Goal: Information Seeking & Learning: Learn about a topic

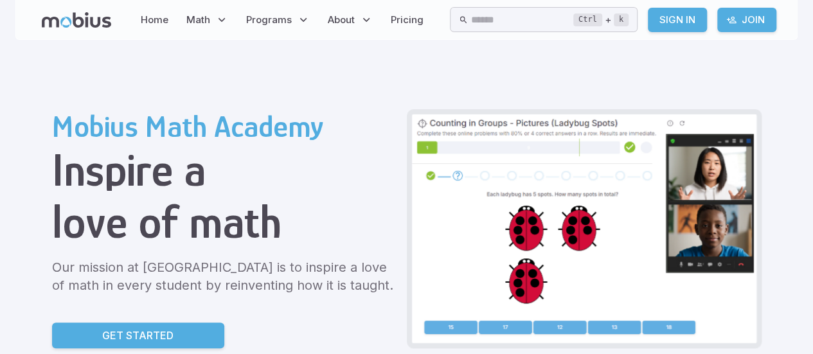
click at [669, 21] on link "Sign In" at bounding box center [677, 20] width 59 height 24
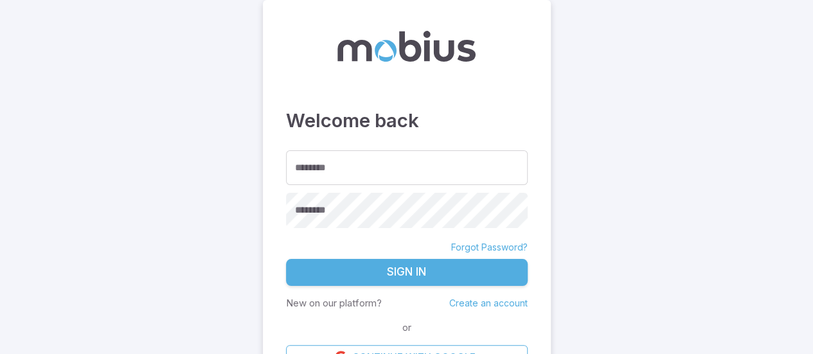
click at [709, 238] on main "Welcome back ******** ******** ******** Forgot Password? Sign In New on our pla…" at bounding box center [406, 194] width 813 height 388
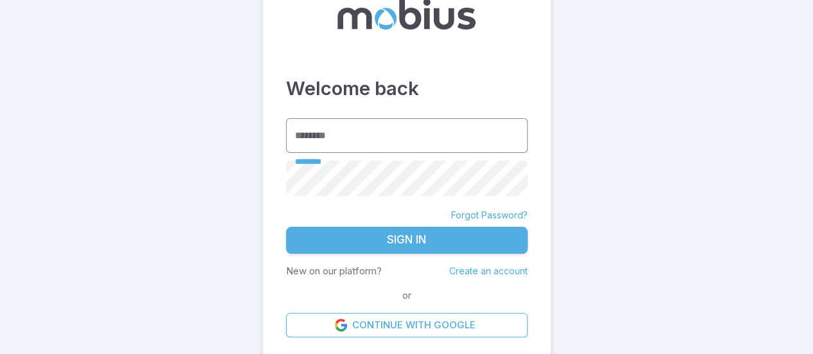
click at [411, 139] on input "********" at bounding box center [407, 135] width 242 height 35
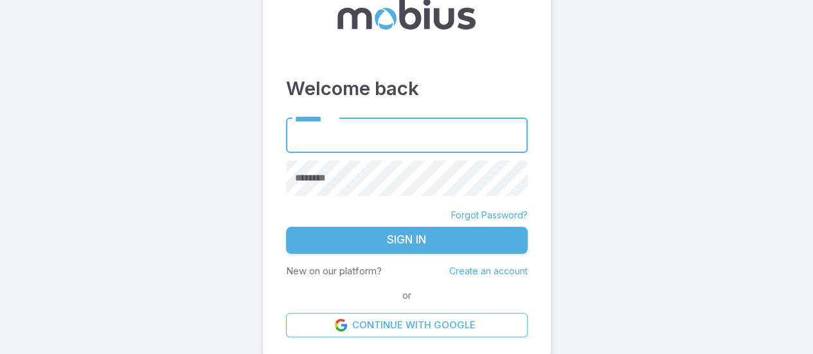
click at [495, 213] on link "Forgot Password?" at bounding box center [489, 215] width 76 height 13
click at [378, 130] on input "********" at bounding box center [407, 135] width 242 height 35
type input "*********"
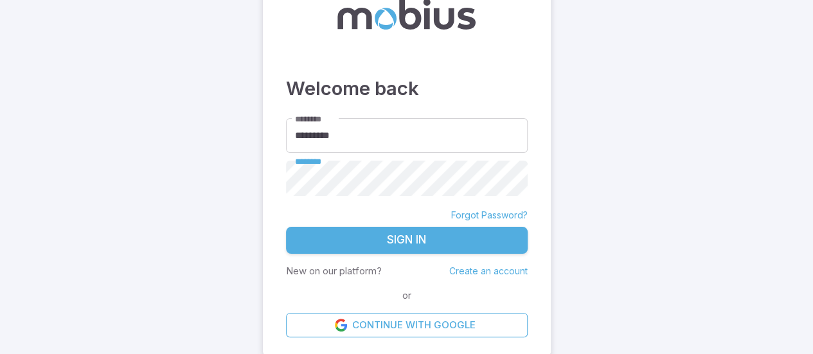
click at [584, 157] on main "Welcome back ******** ********* ******** ******** Forgot Password? Sign In New …" at bounding box center [406, 162] width 813 height 388
click at [505, 213] on link "Forgot Password?" at bounding box center [489, 215] width 76 height 13
type input "*********"
click at [286, 227] on button "Sign In" at bounding box center [407, 240] width 242 height 27
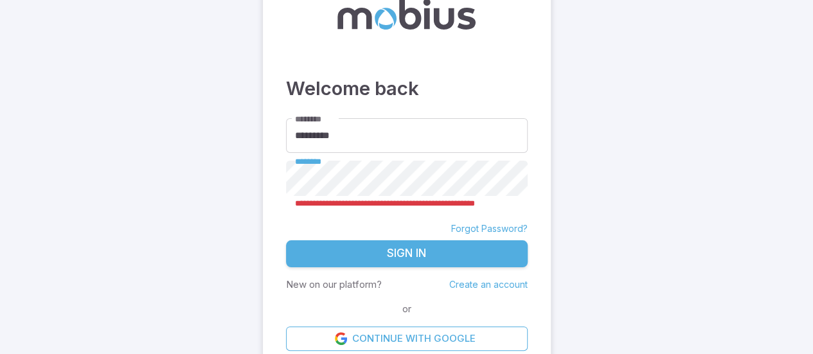
click at [254, 175] on main "**********" at bounding box center [406, 168] width 813 height 401
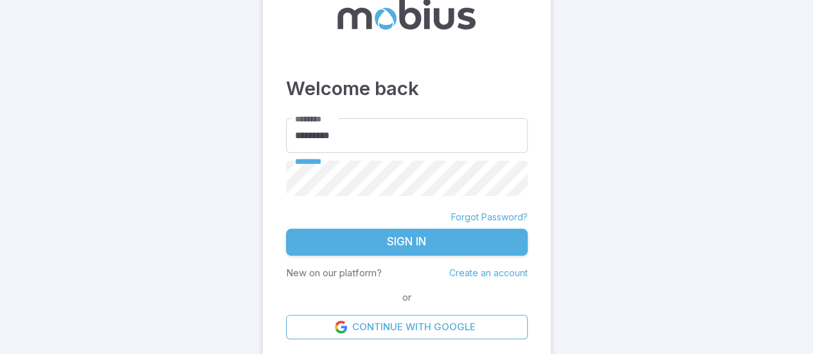
click at [228, 229] on main "Welcome back ******** ********* ******** ******** Forgot Password? Sign In New …" at bounding box center [406, 162] width 813 height 389
click at [497, 219] on link "Forgot Password?" at bounding box center [489, 217] width 76 height 13
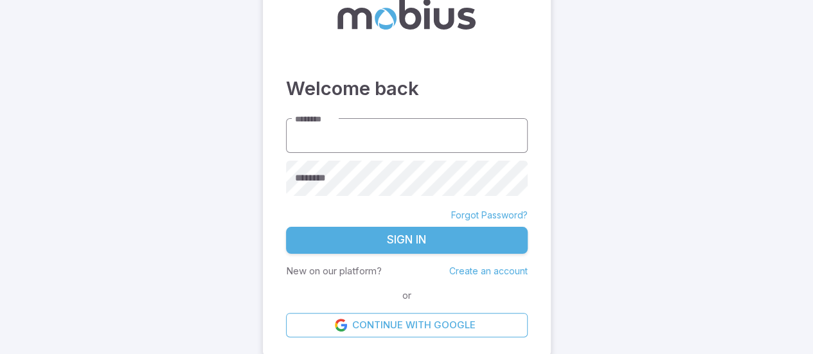
type input "*********"
click at [499, 272] on link "Create an account" at bounding box center [488, 270] width 78 height 11
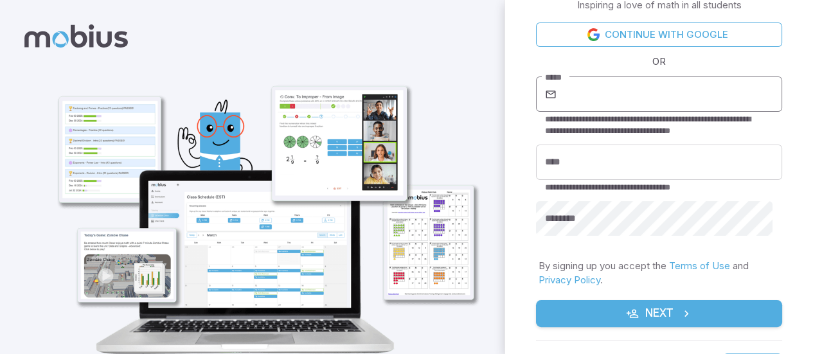
click at [674, 92] on input "*****" at bounding box center [670, 94] width 223 height 36
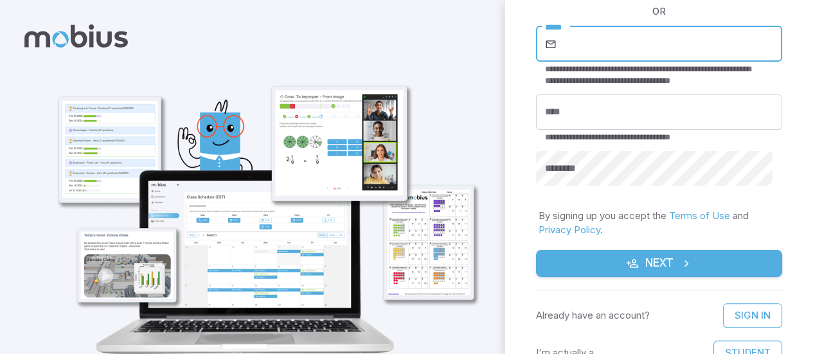
scroll to position [60, 0]
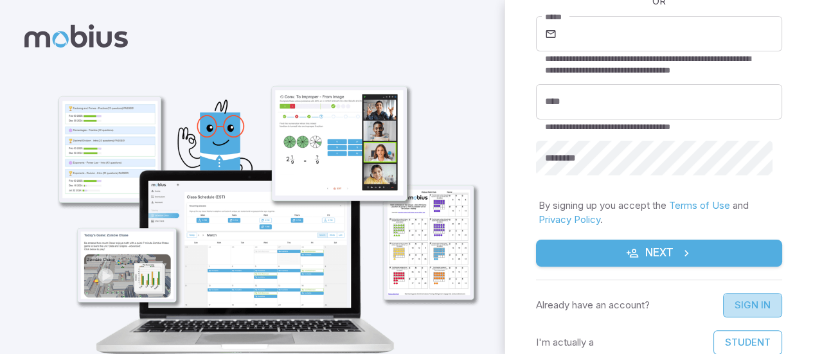
click at [725, 305] on link "Sign In" at bounding box center [752, 305] width 59 height 24
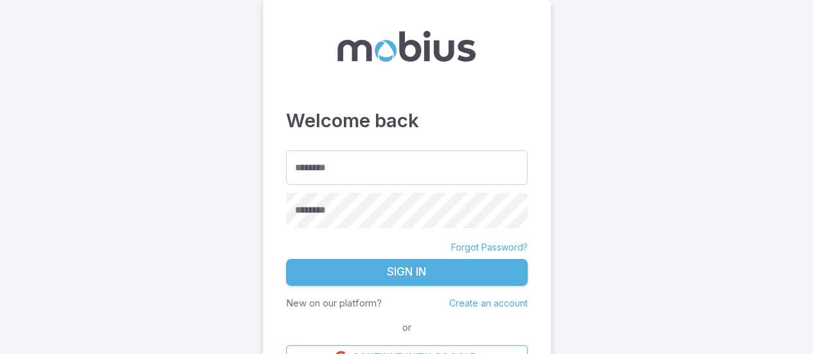
click at [481, 244] on link "Forgot Password?" at bounding box center [489, 247] width 76 height 13
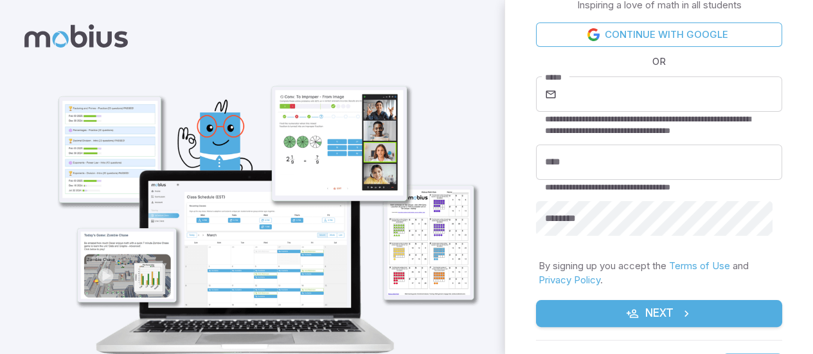
scroll to position [60, 0]
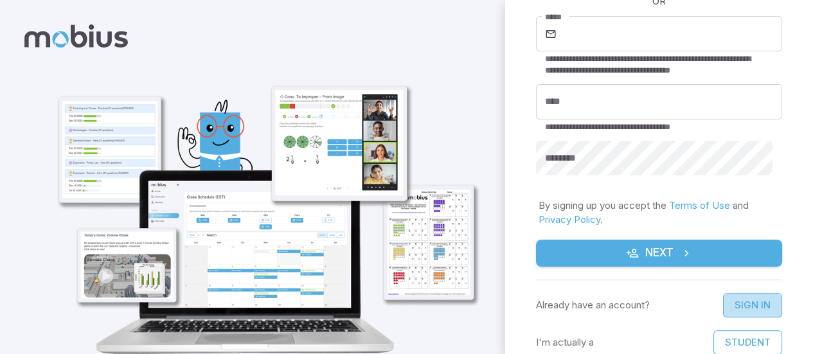
click at [734, 307] on link "Sign In" at bounding box center [752, 305] width 59 height 24
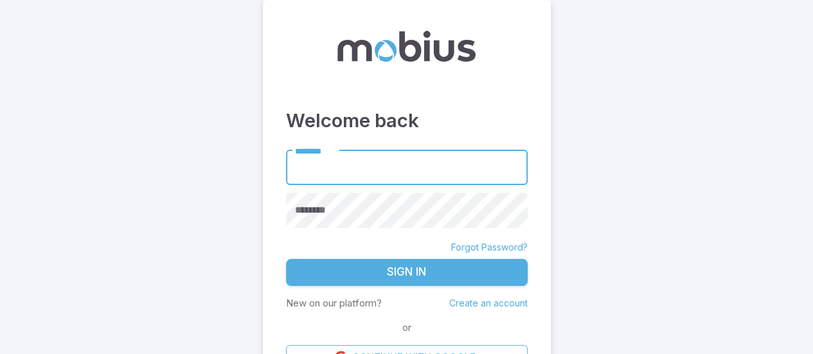
click at [374, 173] on input "********" at bounding box center [407, 167] width 242 height 35
type input "*********"
click at [490, 241] on link "Forgot Password?" at bounding box center [489, 247] width 76 height 13
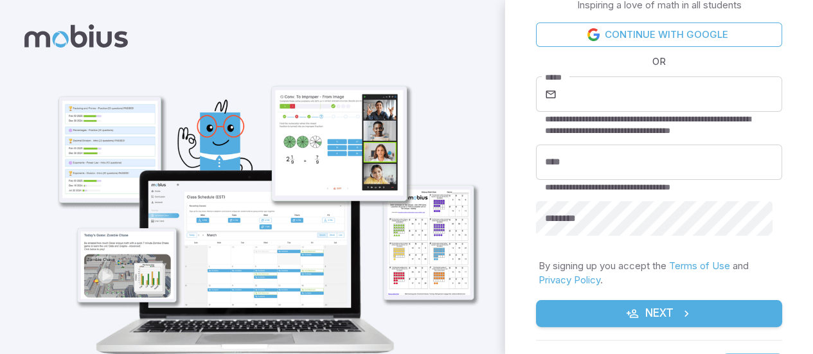
scroll to position [60, 0]
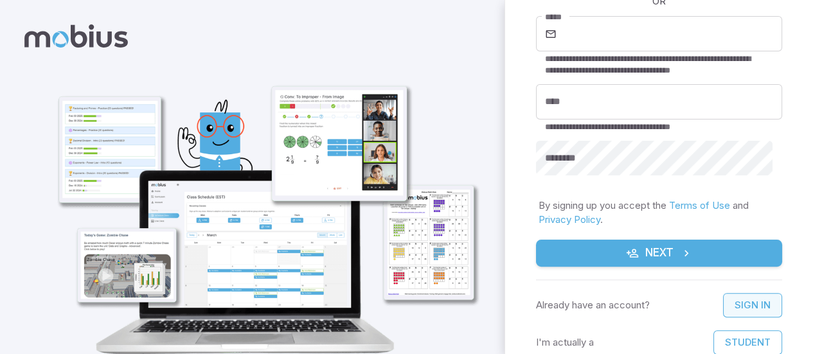
click at [726, 307] on link "Sign In" at bounding box center [752, 305] width 59 height 24
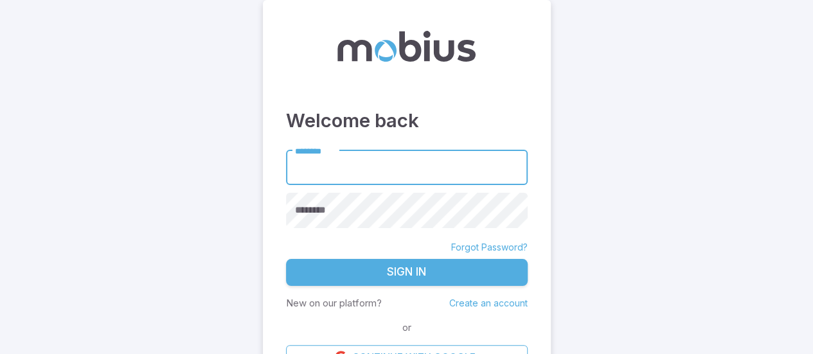
type input "*"
type input "*********"
click at [473, 246] on link "Forgot Password?" at bounding box center [489, 247] width 76 height 13
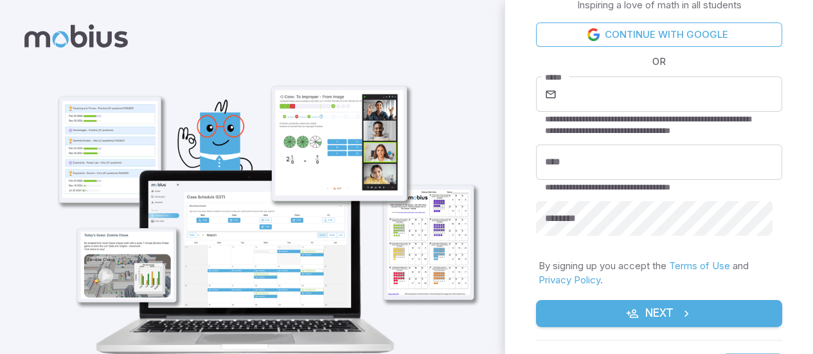
scroll to position [60, 0]
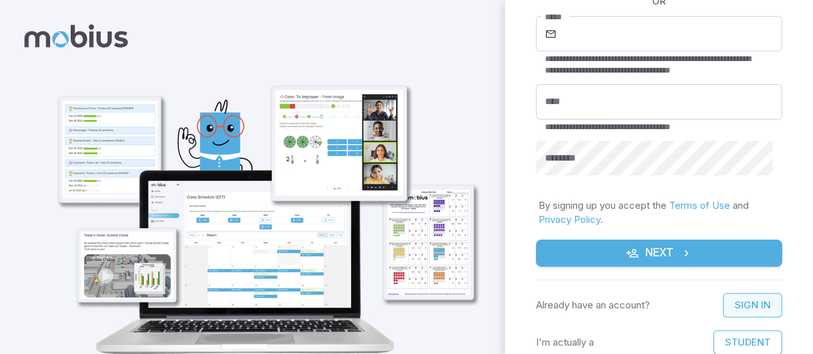
click at [737, 300] on link "Sign In" at bounding box center [752, 305] width 59 height 24
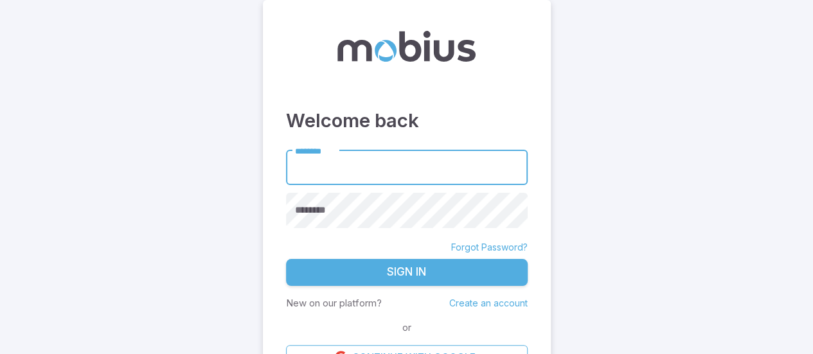
click at [431, 157] on input "********" at bounding box center [407, 167] width 242 height 35
type input "*********"
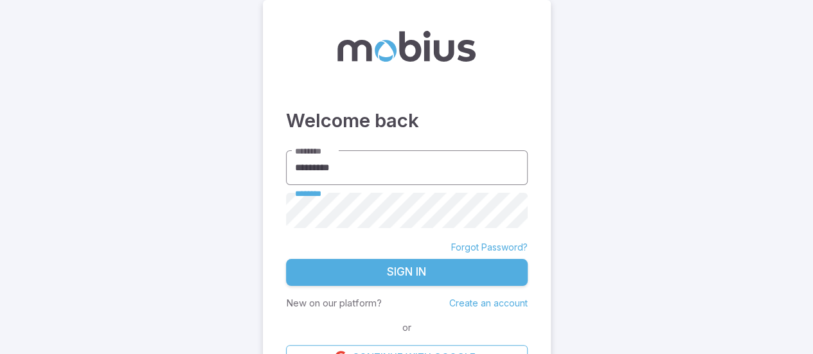
click at [286, 259] on button "Sign In" at bounding box center [407, 272] width 242 height 27
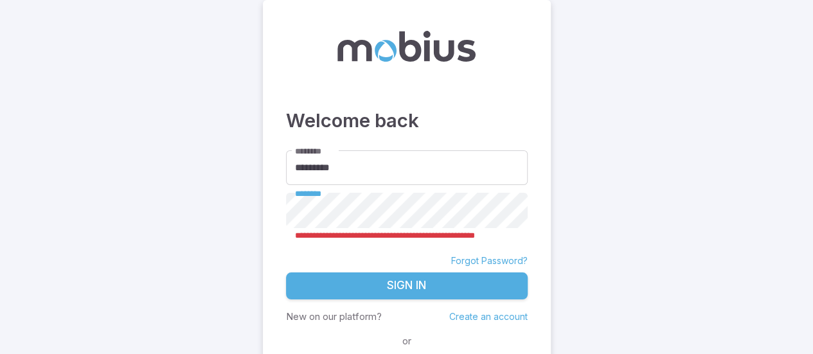
click at [283, 215] on div "**********" at bounding box center [407, 200] width 288 height 401
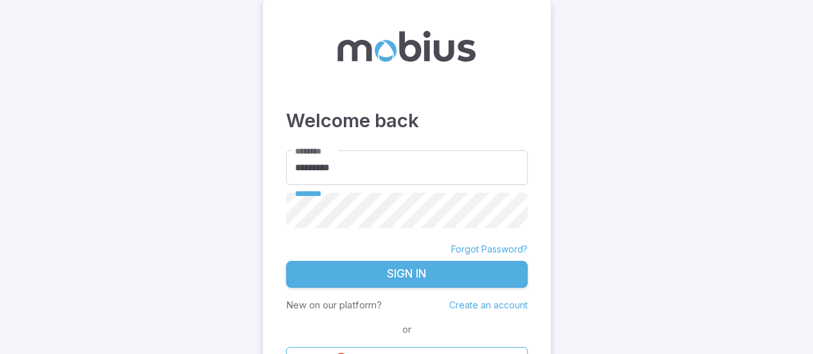
click at [600, 226] on main "Welcome back ******** ********* ******** ******** Forgot Password? Sign In New …" at bounding box center [406, 194] width 813 height 389
click at [504, 247] on link "Forgot Password?" at bounding box center [489, 249] width 76 height 13
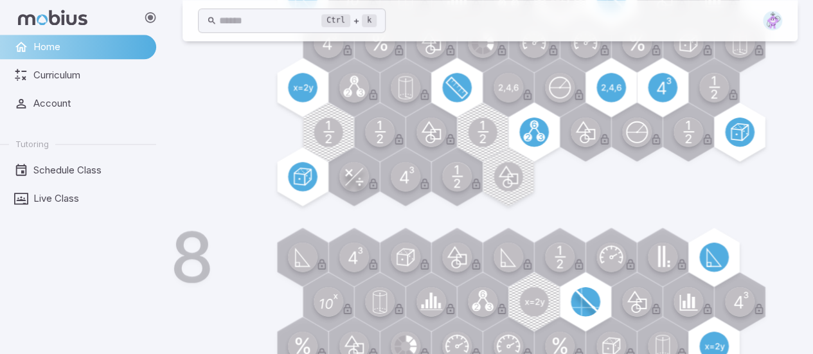
scroll to position [1099, 0]
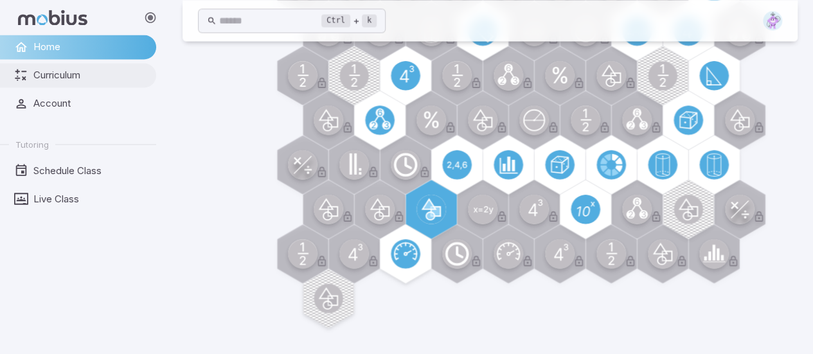
click at [64, 80] on span "Curriculum" at bounding box center [90, 75] width 114 height 14
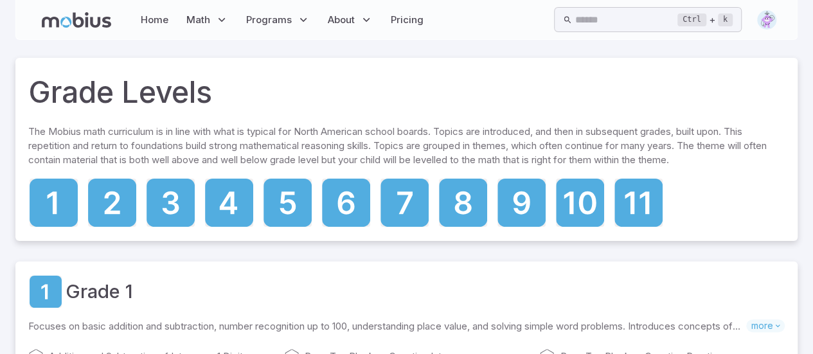
click at [86, 25] on icon at bounding box center [76, 19] width 69 height 15
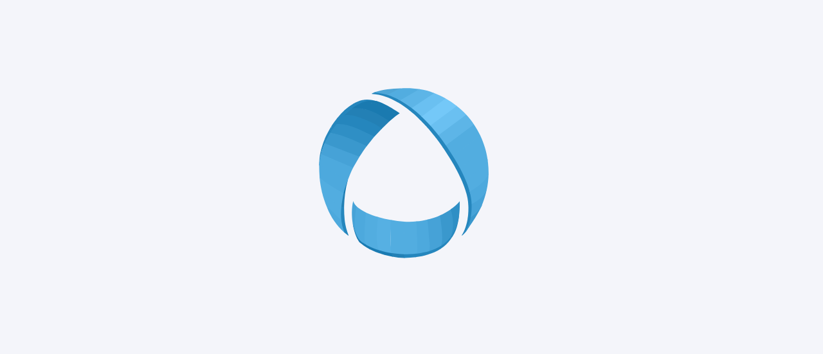
click at [396, 168] on icon at bounding box center [411, 177] width 185 height 185
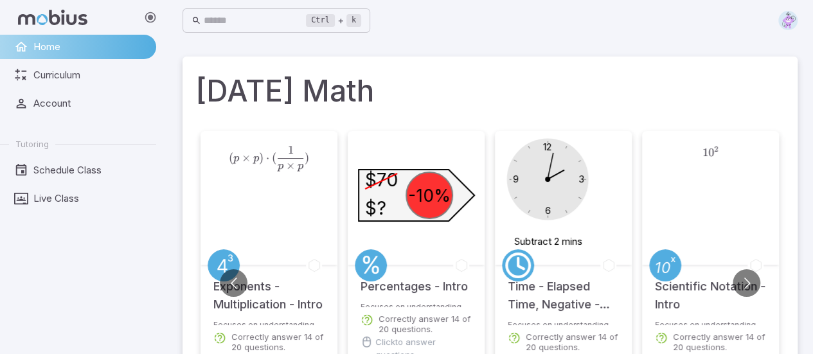
click at [778, 22] on img at bounding box center [787, 20] width 19 height 19
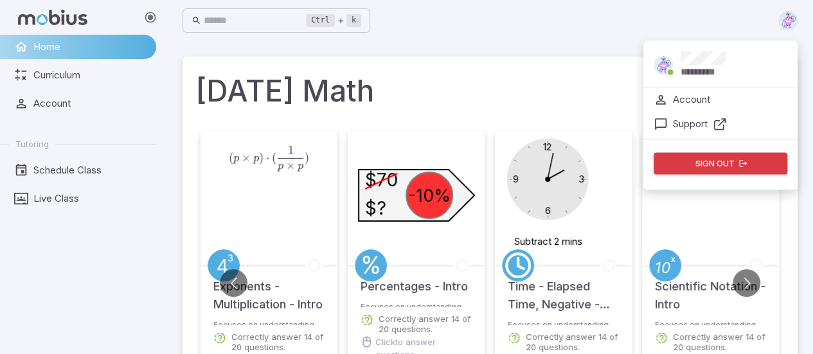
click at [690, 100] on p "Account" at bounding box center [691, 100] width 37 height 14
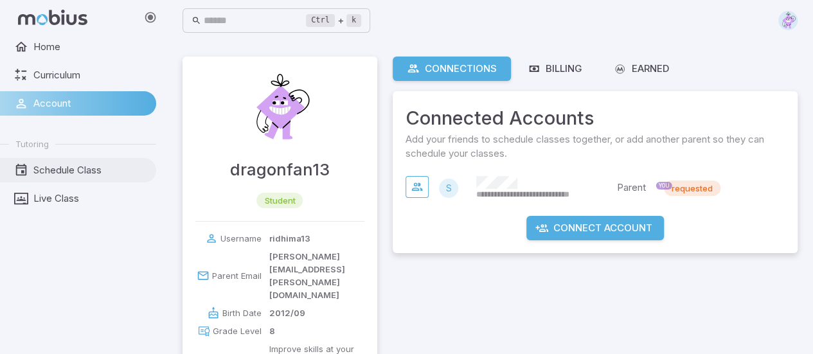
click at [55, 159] on link "Schedule Class" at bounding box center [78, 170] width 156 height 24
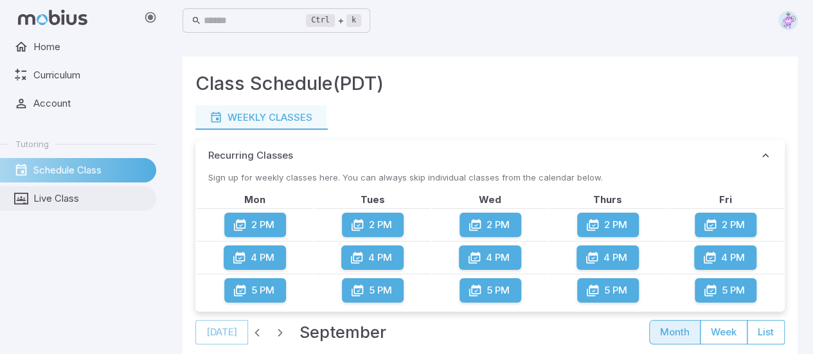
click at [50, 203] on span "Live Class" at bounding box center [90, 199] width 114 height 14
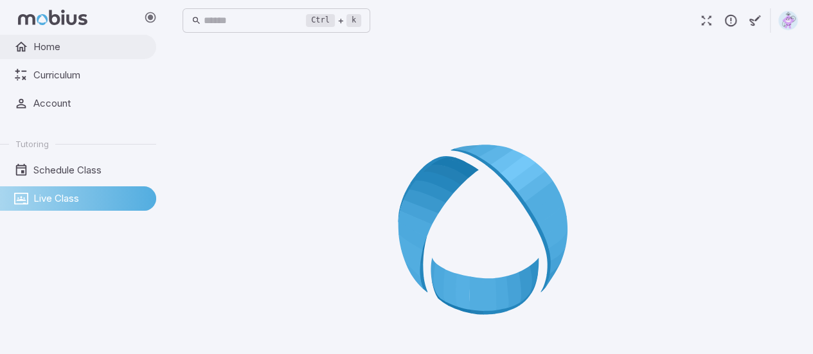
click at [78, 51] on span "Home" at bounding box center [90, 47] width 114 height 14
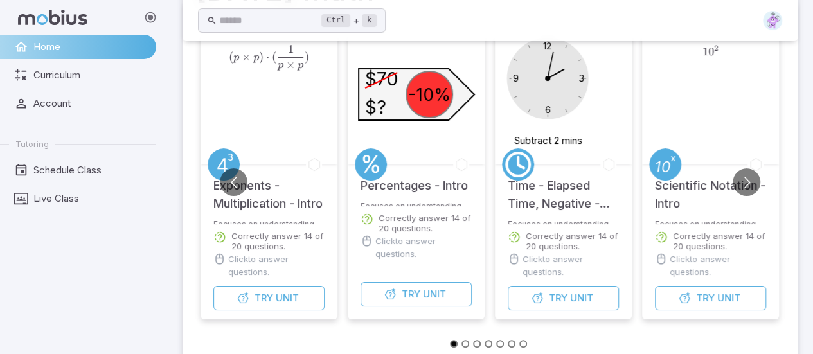
scroll to position [103, 0]
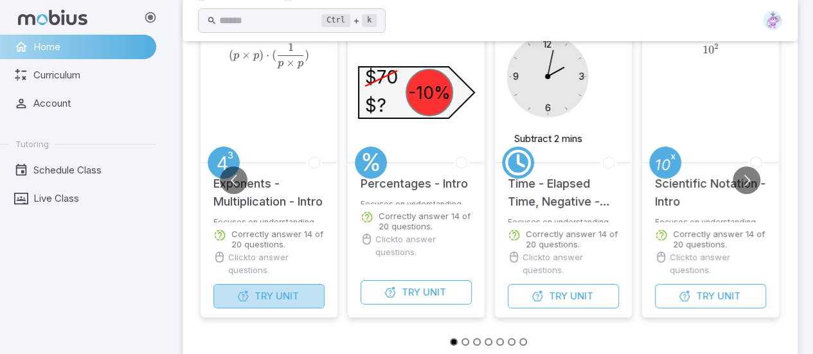
click at [253, 298] on button "Try Unit" at bounding box center [268, 296] width 111 height 24
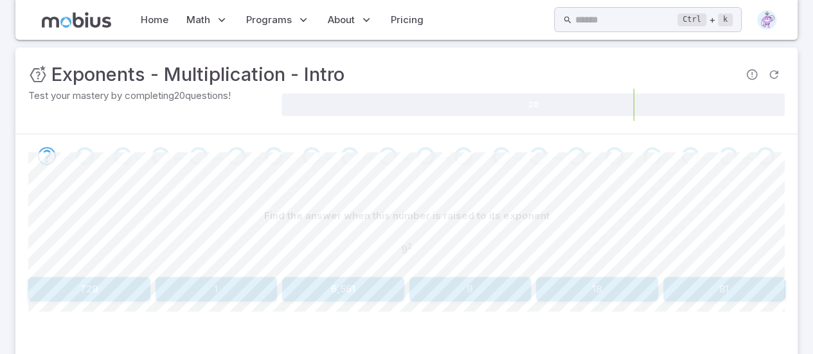
scroll to position [206, 0]
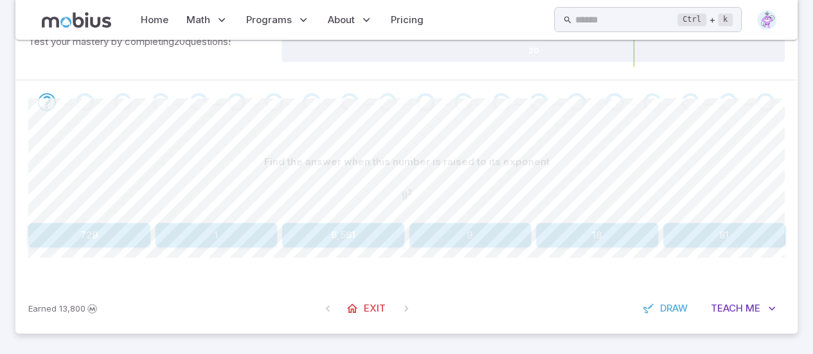
click at [728, 235] on button "81" at bounding box center [724, 235] width 122 height 24
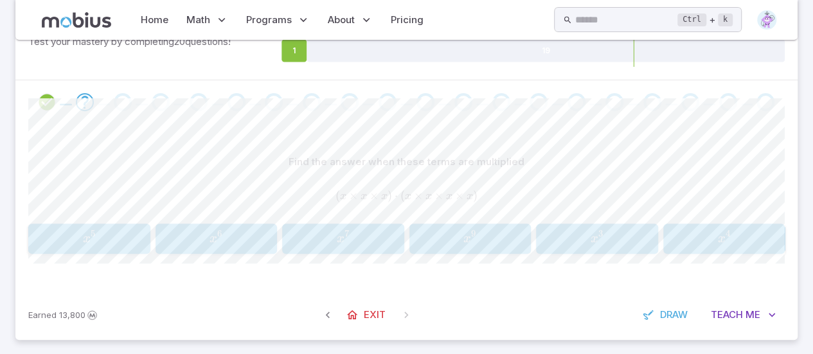
click at [358, 237] on span "x 7" at bounding box center [343, 238] width 114 height 17
click at [442, 229] on div "m 9 m^{9} m 9" at bounding box center [470, 239] width 114 height 20
click at [625, 241] on span "b 12" at bounding box center [597, 238] width 114 height 17
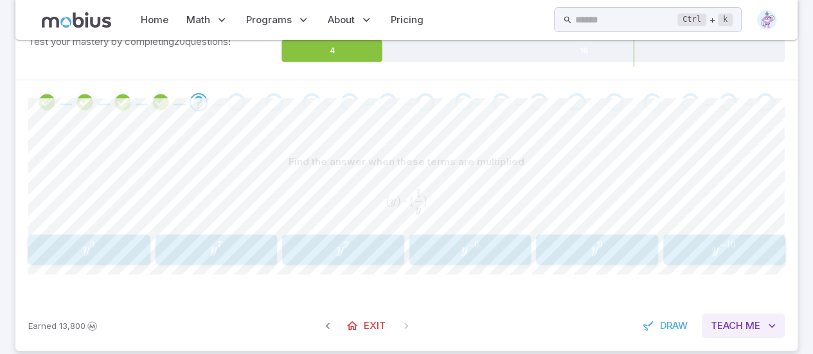
click at [722, 320] on span "Teach" at bounding box center [727, 326] width 32 height 14
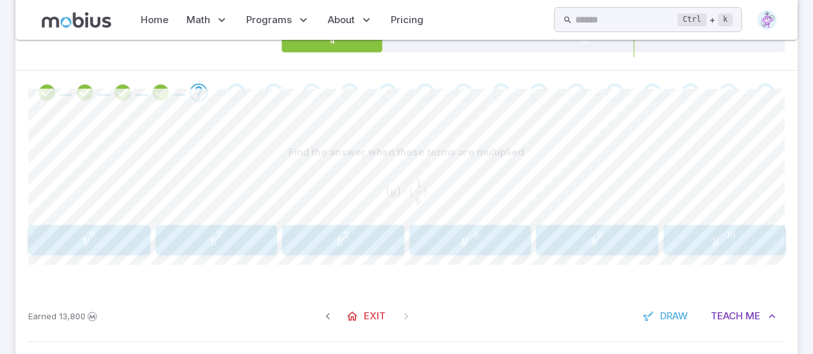
scroll to position [195, 0]
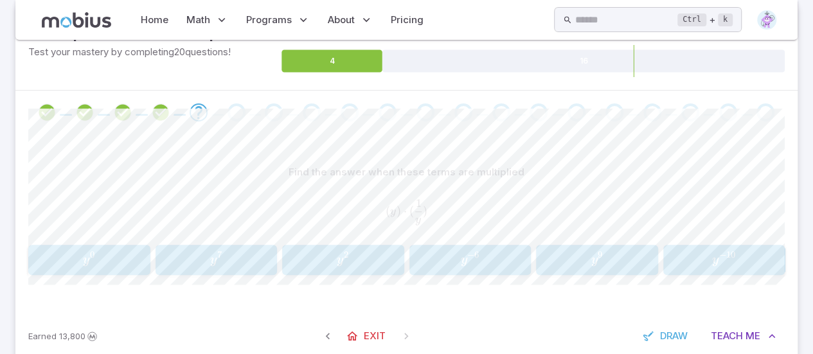
click at [89, 251] on span "y 0" at bounding box center [89, 259] width 12 height 16
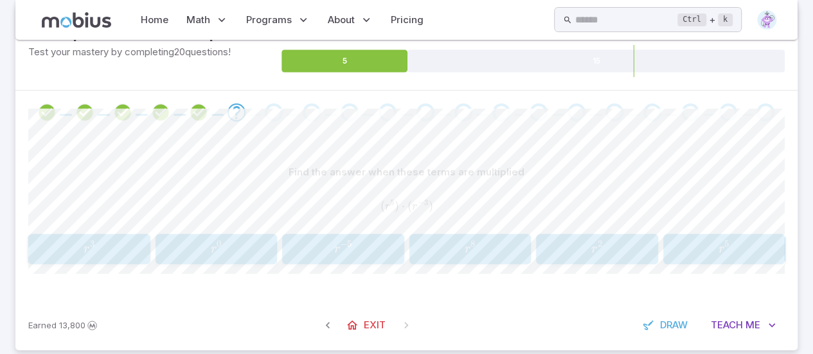
click at [623, 253] on span "r 2" at bounding box center [597, 248] width 114 height 17
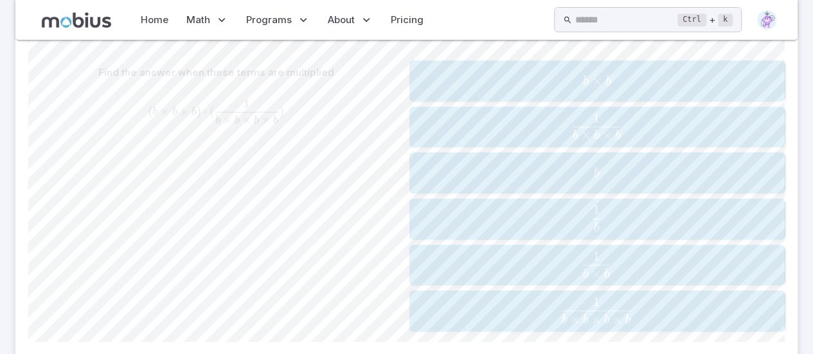
scroll to position [380, 0]
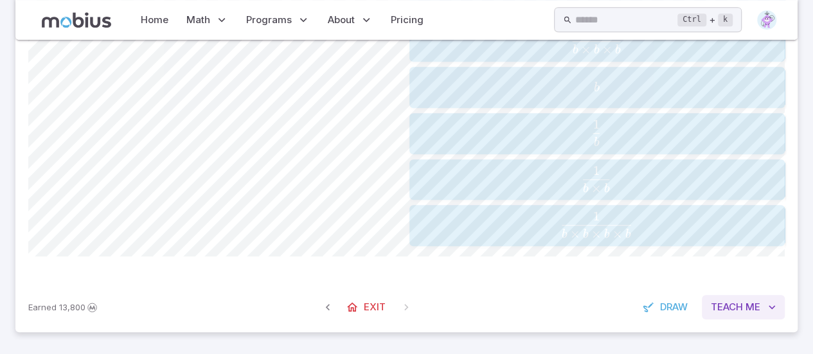
click at [742, 302] on span "Teach" at bounding box center [727, 307] width 32 height 14
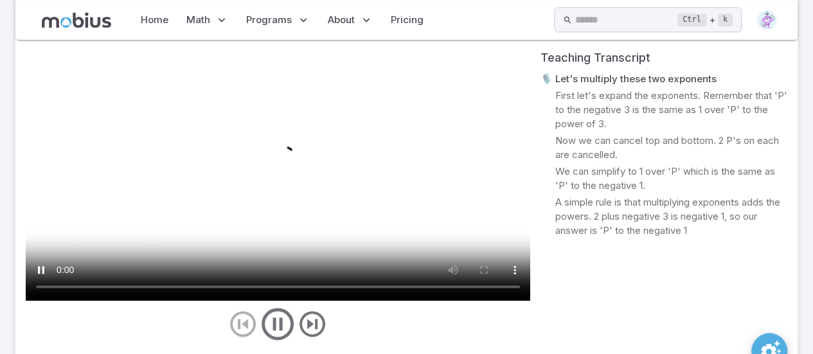
scroll to position [721, 0]
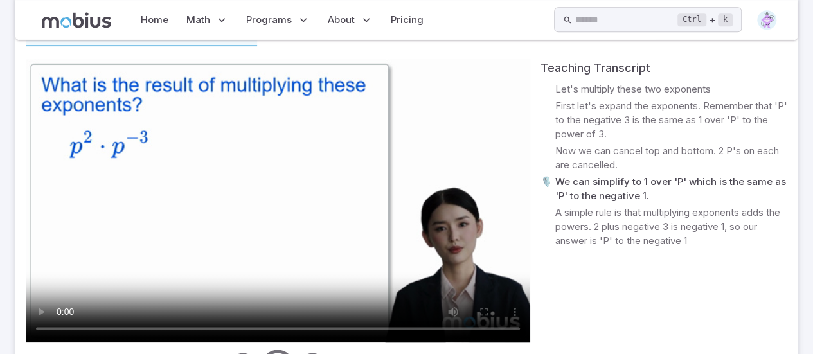
click at [206, 201] on video at bounding box center [278, 200] width 504 height 283
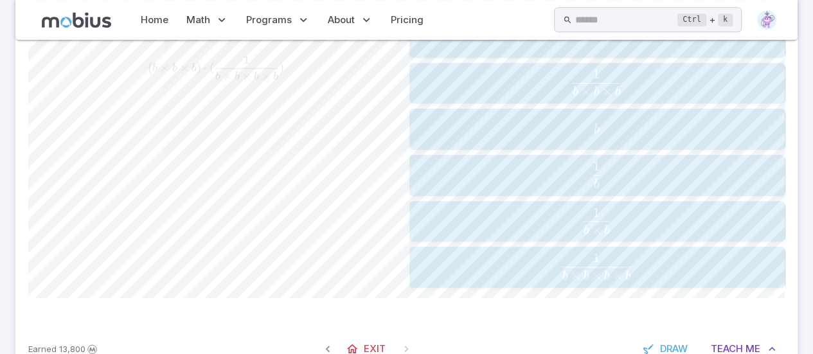
scroll to position [354, 0]
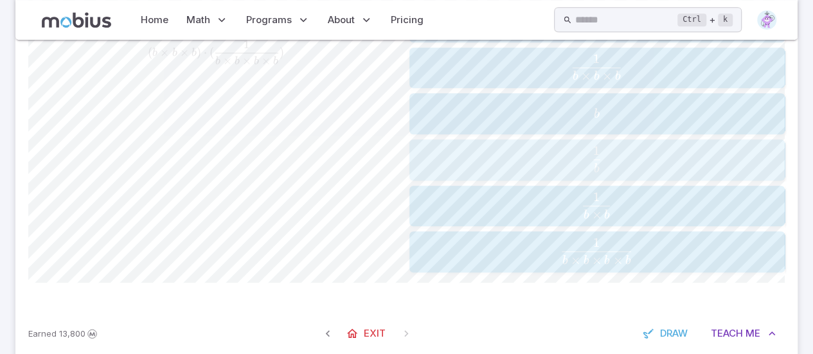
click at [685, 175] on button "1 b \frac{1}{b} b 1 ​" at bounding box center [597, 159] width 376 height 41
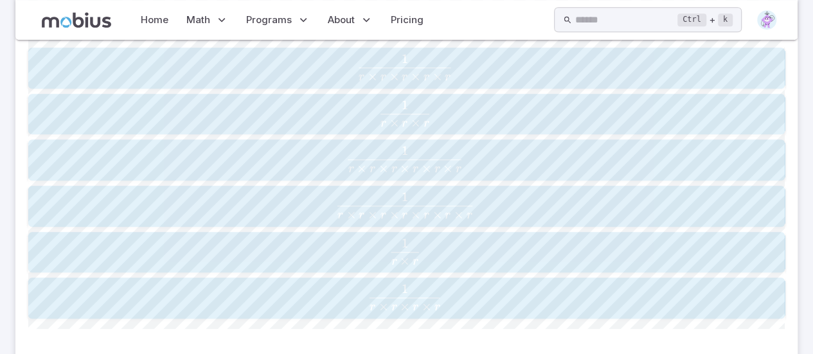
scroll to position [396, 0]
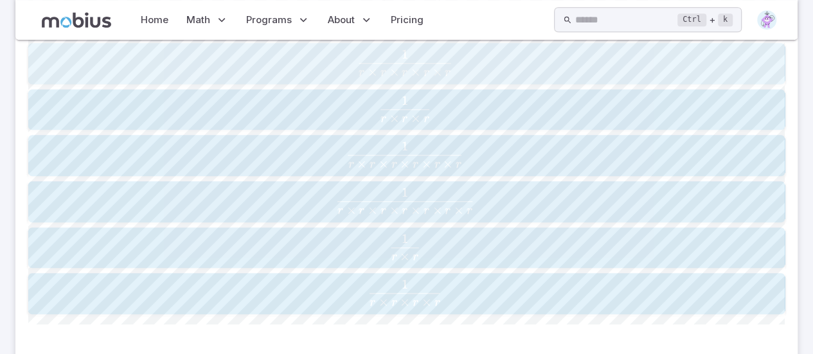
click at [423, 76] on span "r × r × r × r × r" at bounding box center [405, 72] width 92 height 17
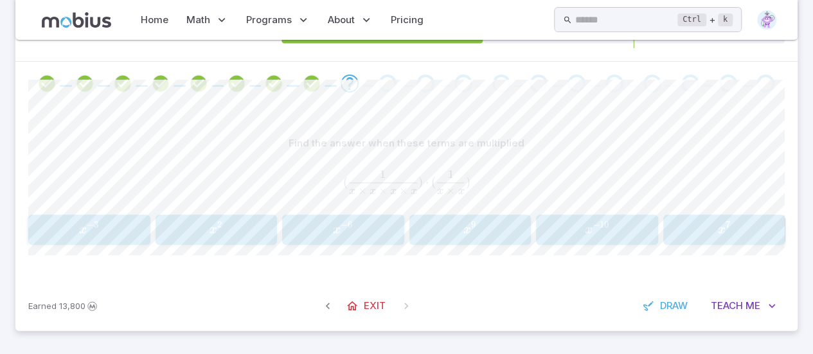
scroll to position [209, 0]
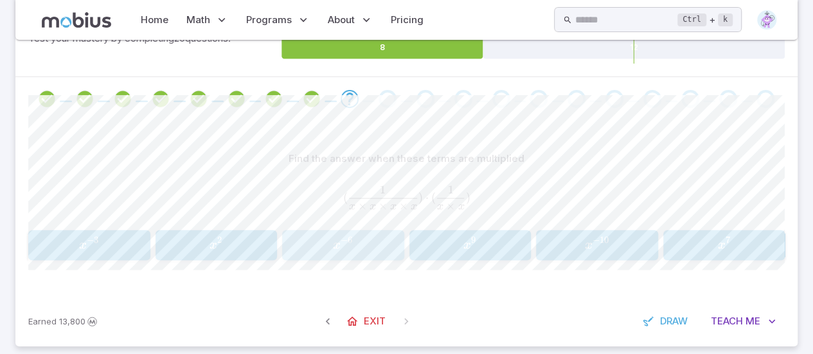
click at [316, 237] on span "x − 6" at bounding box center [343, 245] width 114 height 17
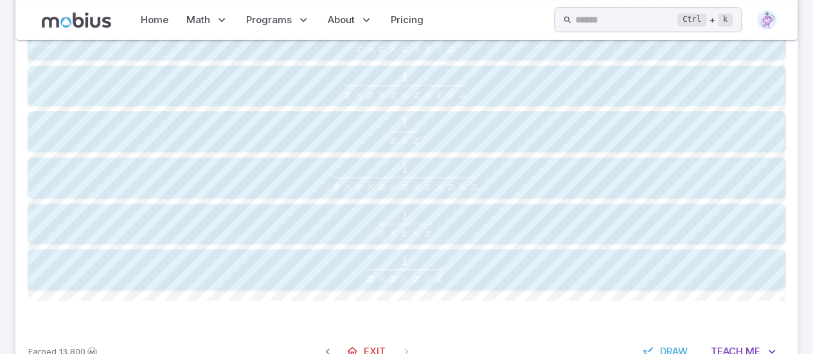
scroll to position [418, 0]
click at [469, 272] on span "x × x × x × x 1 ​" at bounding box center [405, 271] width 694 height 27
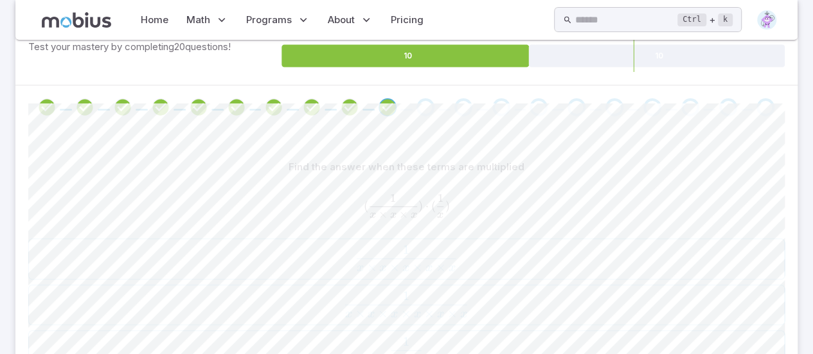
scroll to position [192, 0]
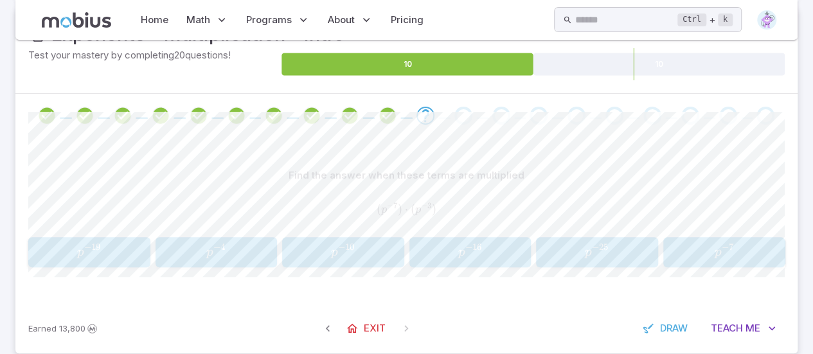
click at [317, 258] on span "p − 10" at bounding box center [343, 252] width 114 height 17
click at [290, 253] on span "r − 10" at bounding box center [343, 252] width 114 height 17
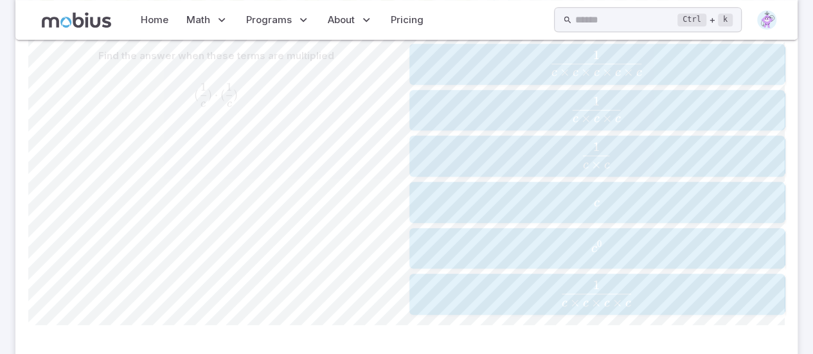
scroll to position [308, 0]
click at [571, 159] on span "c × c 1 ​" at bounding box center [596, 158] width 341 height 27
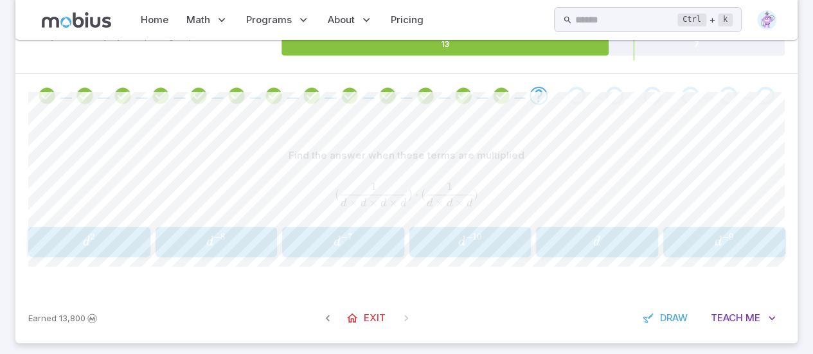
scroll to position [213, 0]
click at [327, 237] on span "d − 7" at bounding box center [343, 240] width 114 height 17
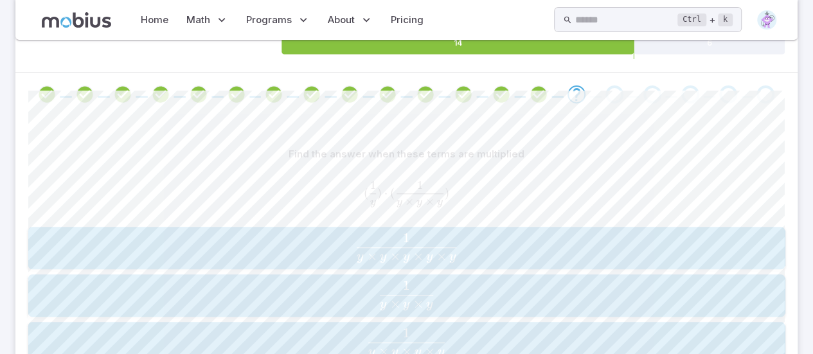
click at [424, 350] on span "button" at bounding box center [406, 352] width 76 height 12
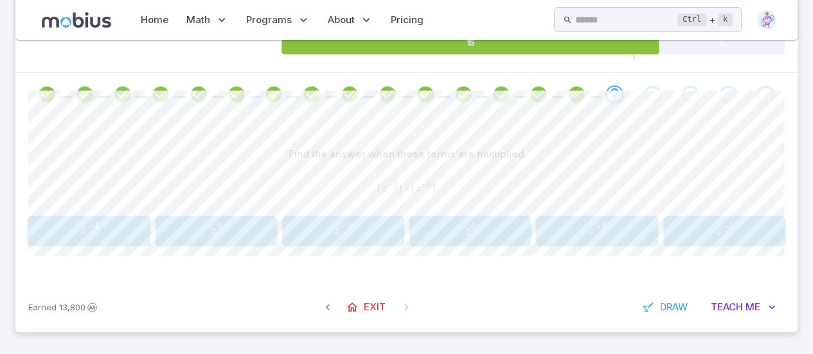
click at [647, 228] on span "z − 8" at bounding box center [597, 230] width 114 height 17
click at [103, 228] on span "x − 12" at bounding box center [89, 230] width 114 height 17
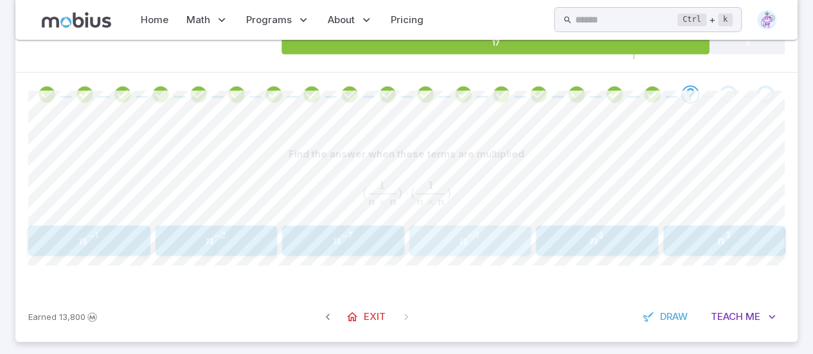
click at [481, 247] on span "n − 4" at bounding box center [470, 240] width 114 height 17
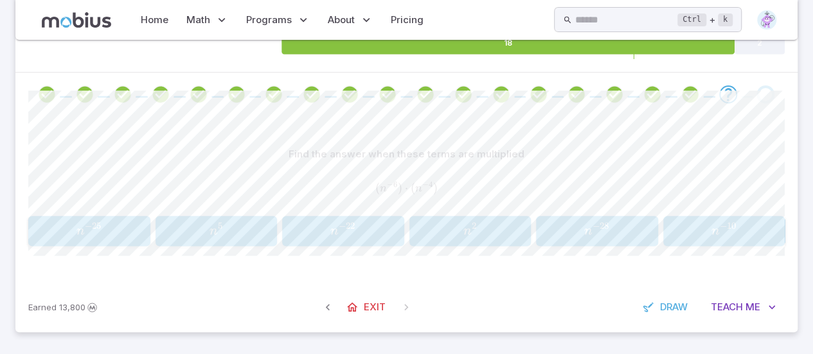
click at [735, 230] on span "10" at bounding box center [731, 225] width 9 height 11
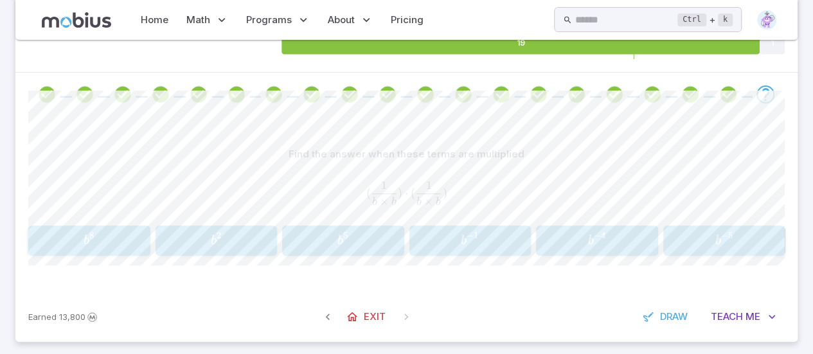
click at [618, 236] on span "b − 4" at bounding box center [597, 240] width 114 height 17
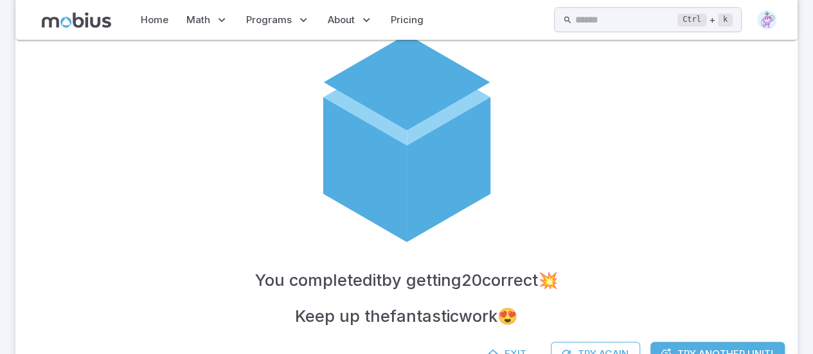
scroll to position [350, 0]
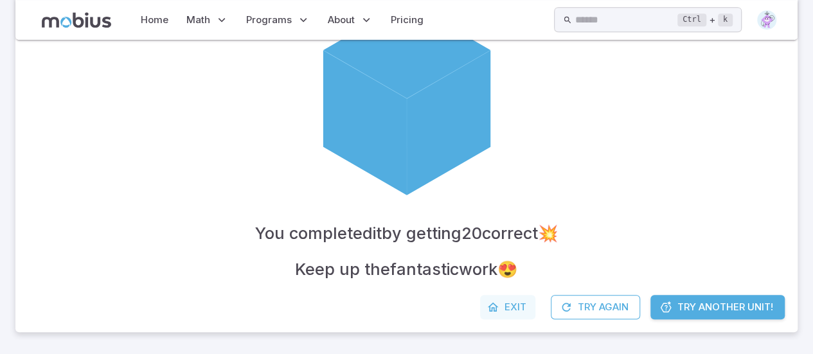
click at [506, 306] on span "Exit" at bounding box center [515, 307] width 22 height 14
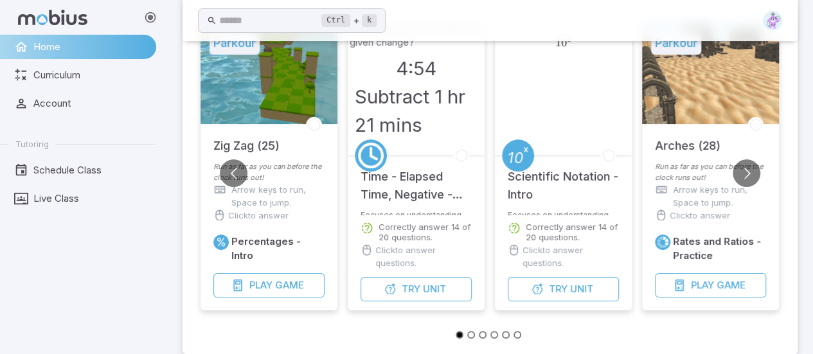
scroll to position [89, 0]
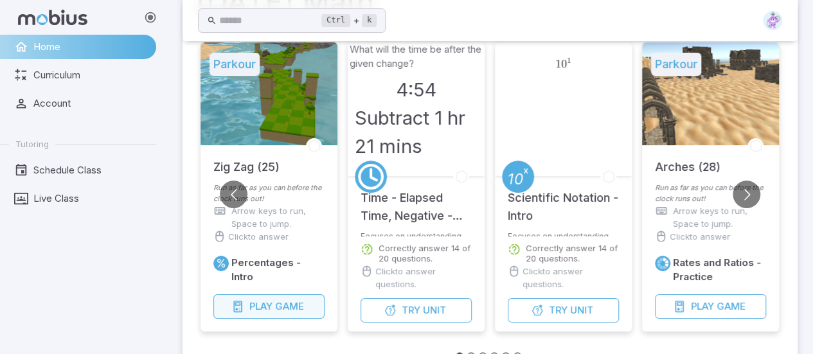
click at [274, 309] on button "Play Game" at bounding box center [268, 306] width 111 height 24
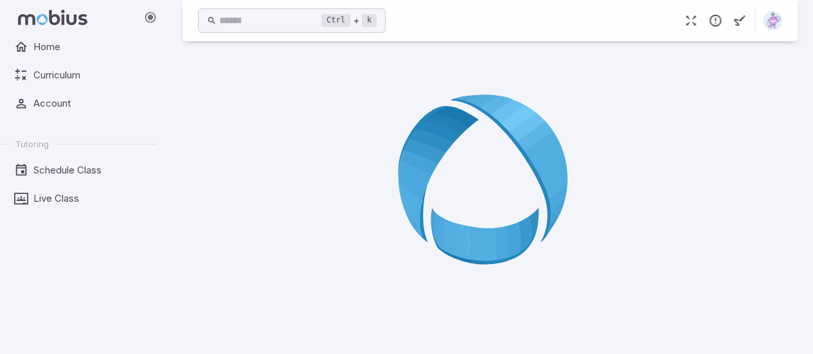
scroll to position [60, 0]
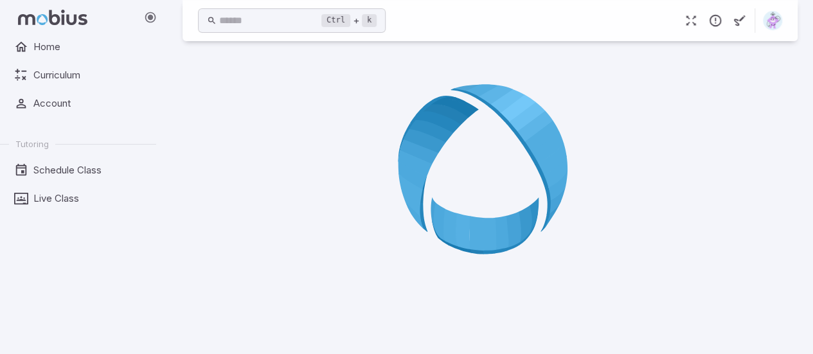
drag, startPoint x: 821, startPoint y: 183, endPoint x: 748, endPoint y: 260, distance: 106.8
click at [813, 176] on html "Sign In - Mobius Math Home Curriculum Account Tutoring Schedule Class Live Clas…" at bounding box center [406, 153] width 813 height 426
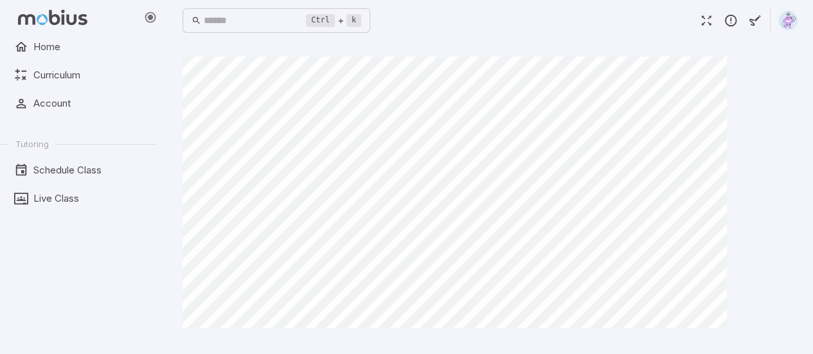
scroll to position [0, 0]
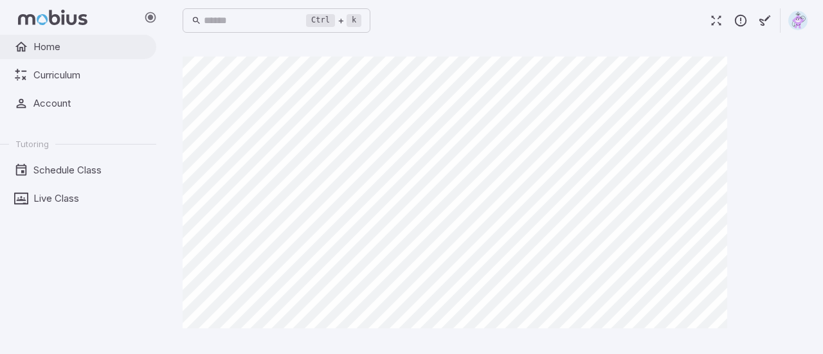
click at [20, 49] on icon at bounding box center [21, 47] width 14 height 14
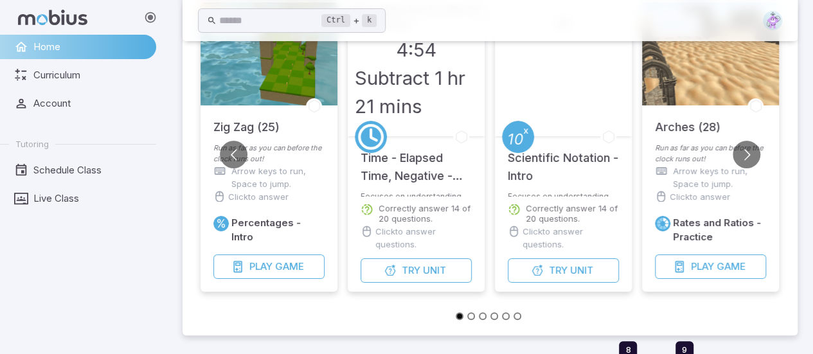
scroll to position [141, 0]
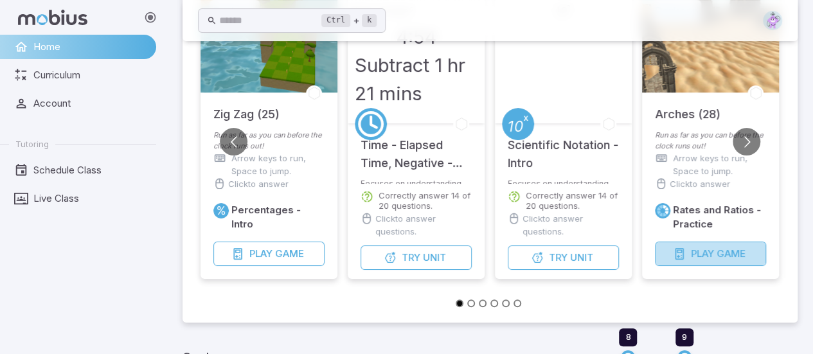
click at [688, 253] on button "Play Game" at bounding box center [710, 254] width 111 height 24
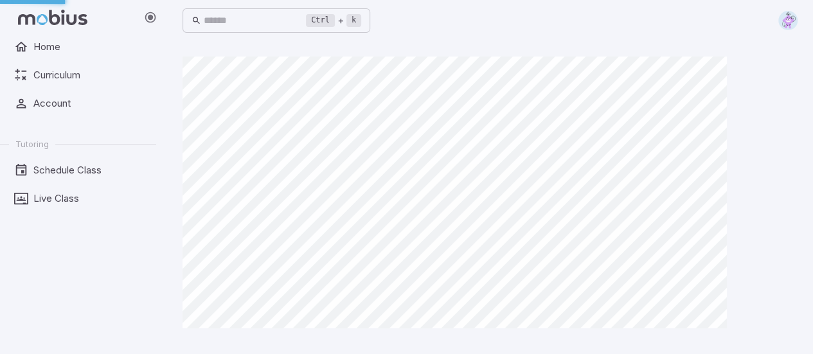
scroll to position [0, 0]
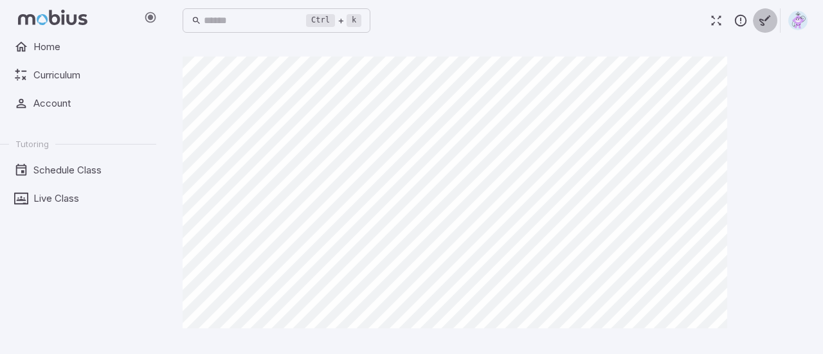
click at [759, 18] on icon "button" at bounding box center [765, 20] width 14 height 14
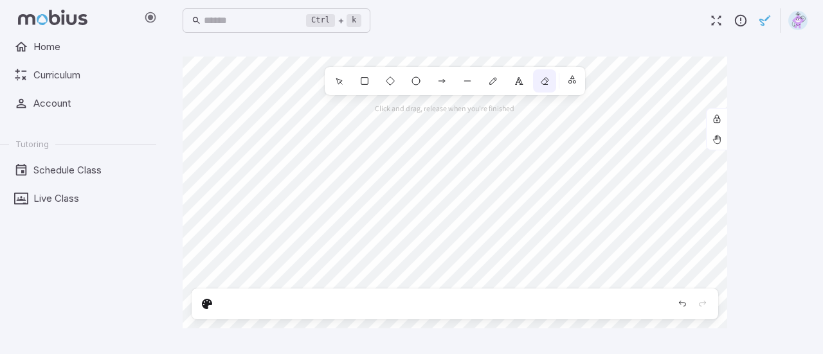
click at [548, 78] on icon at bounding box center [544, 81] width 10 height 10
click at [765, 22] on icon "button" at bounding box center [765, 20] width 14 height 14
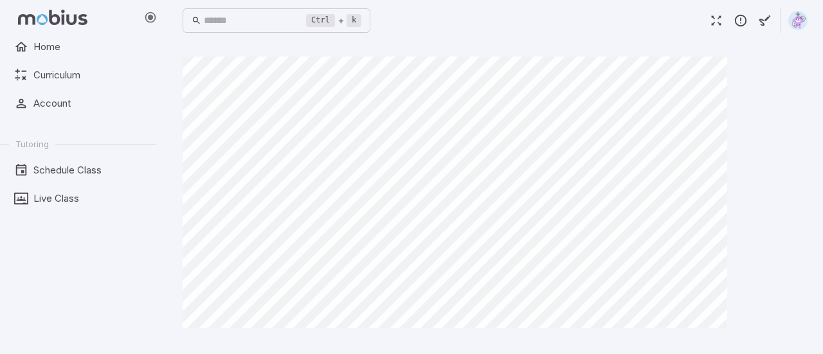
drag, startPoint x: 822, startPoint y: 137, endPoint x: 822, endPoint y: 206, distance: 69.4
click at [822, 206] on main at bounding box center [495, 197] width 656 height 313
click at [740, 23] on icon "button" at bounding box center [740, 20] width 14 height 14
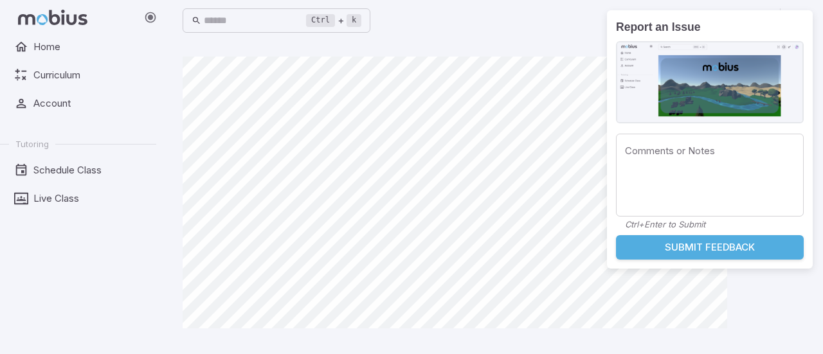
click at [567, 36] on div "Ctrl + k ​" at bounding box center [495, 20] width 625 height 41
click at [657, 249] on button "Submit Feedback" at bounding box center [710, 247] width 188 height 24
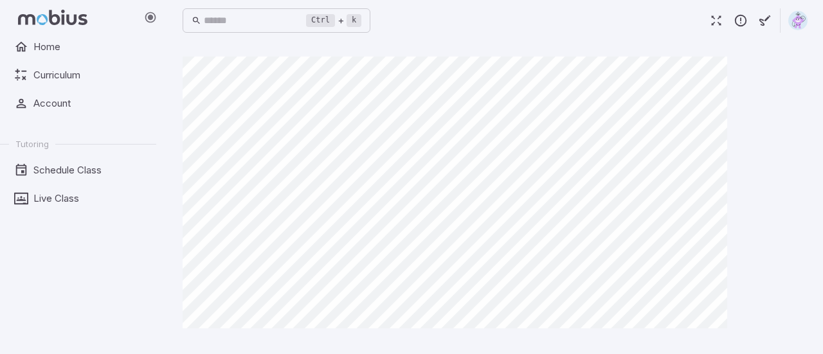
click at [713, 12] on button "button" at bounding box center [716, 20] width 24 height 24
click at [84, 54] on link "Home" at bounding box center [78, 47] width 156 height 24
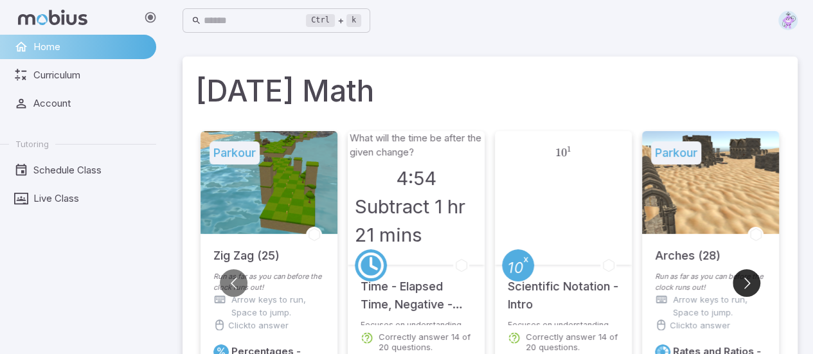
click at [742, 281] on button "Go to next slide" at bounding box center [747, 283] width 28 height 28
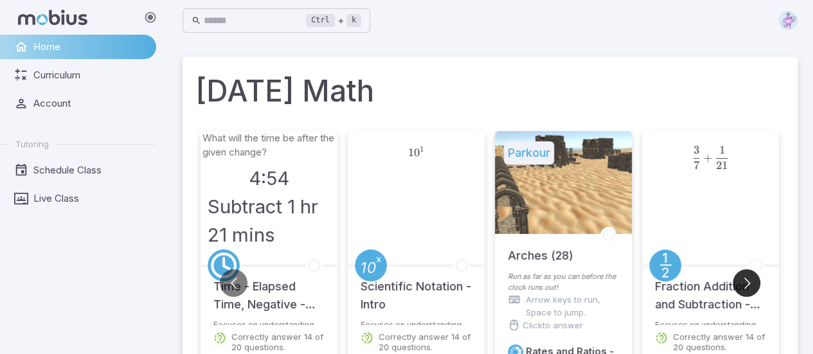
click at [738, 274] on button "Go to next slide" at bounding box center [747, 283] width 28 height 28
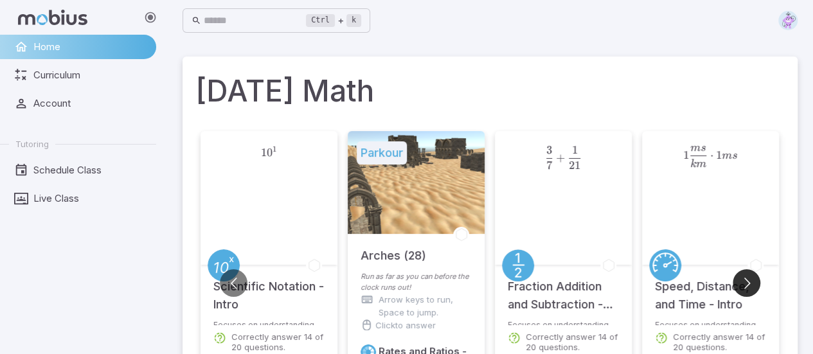
click at [738, 274] on button "Go to next slide" at bounding box center [747, 283] width 28 height 28
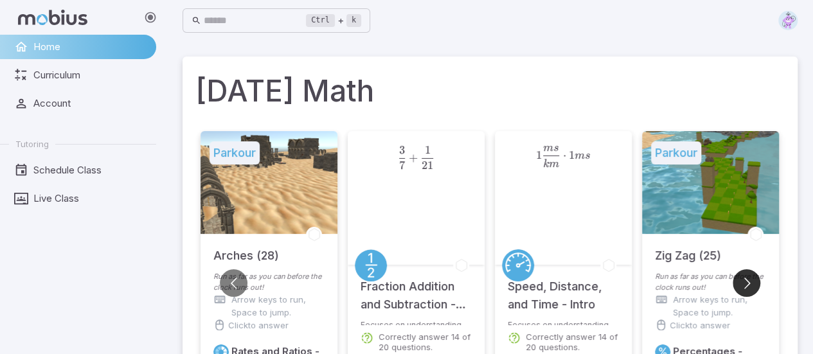
click at [738, 274] on button "Go to next slide" at bounding box center [747, 283] width 28 height 28
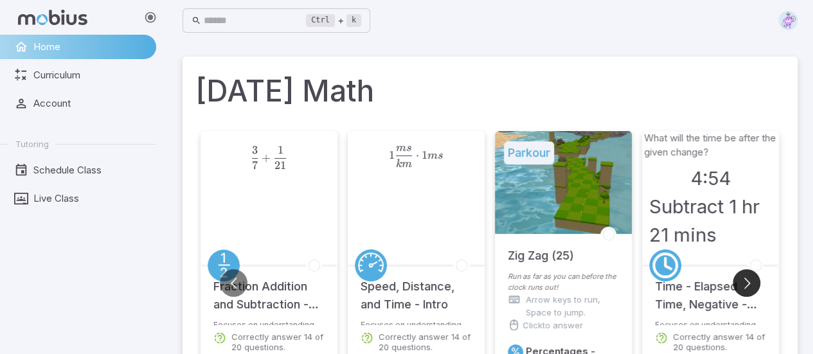
click at [738, 274] on button "Go to next slide" at bounding box center [747, 283] width 28 height 28
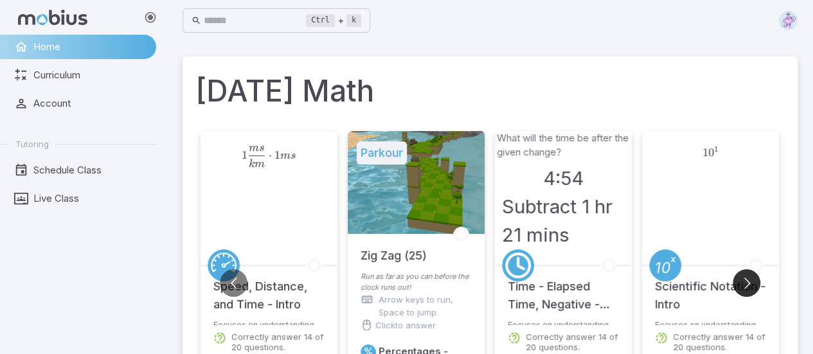
click at [738, 274] on button "Go to next slide" at bounding box center [747, 283] width 28 height 28
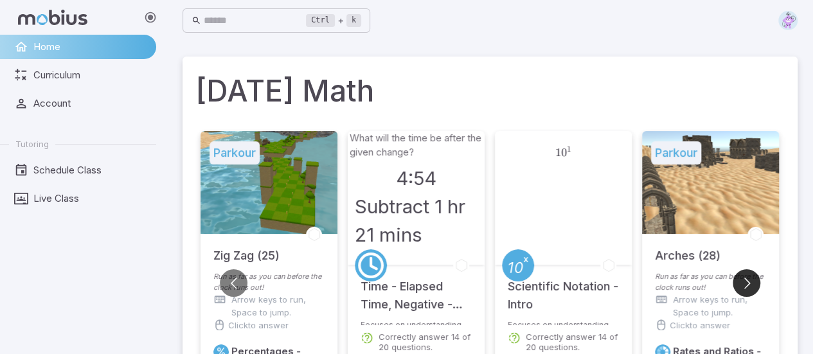
click at [738, 274] on button "Go to next slide" at bounding box center [747, 283] width 28 height 28
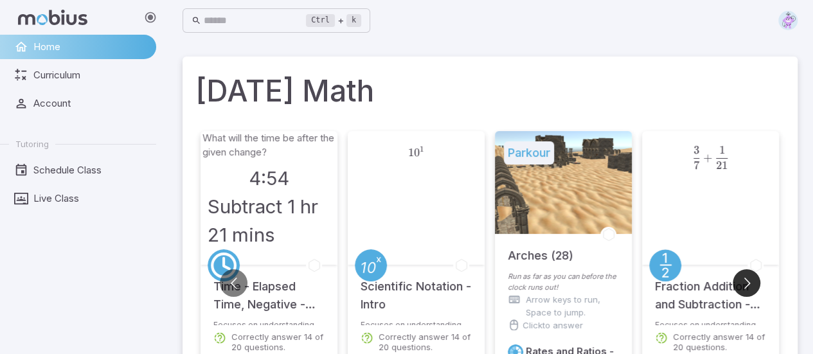
click at [738, 274] on button "Go to next slide" at bounding box center [747, 283] width 28 height 28
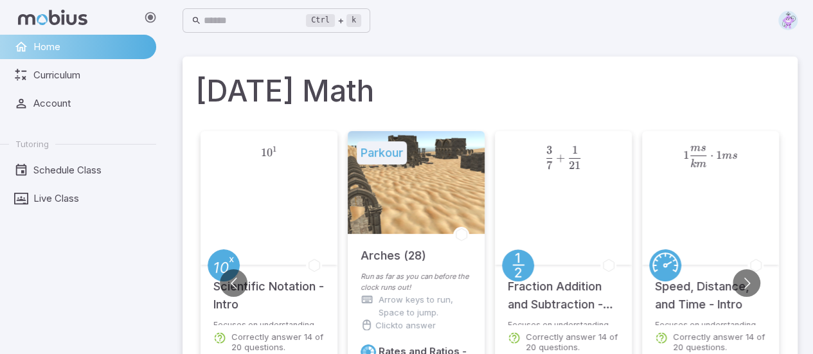
click at [409, 197] on div at bounding box center [416, 182] width 137 height 103
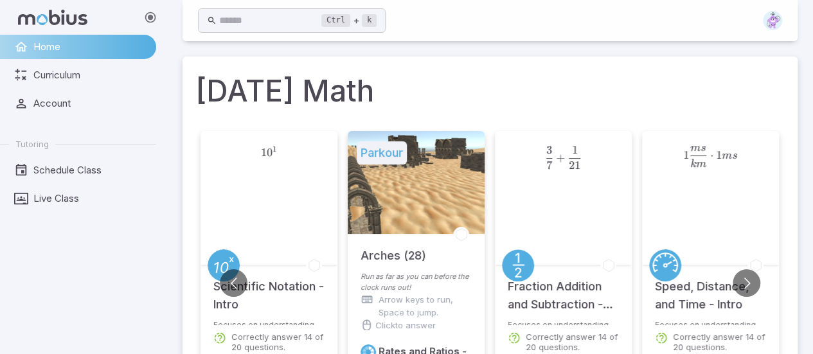
scroll to position [299, 0]
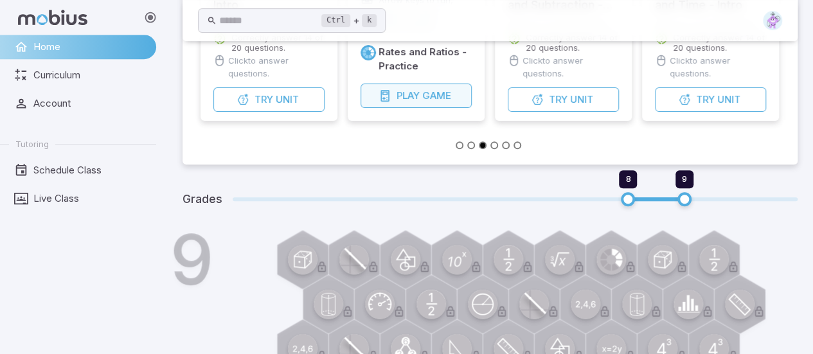
click at [391, 91] on button "Play Game" at bounding box center [416, 96] width 111 height 24
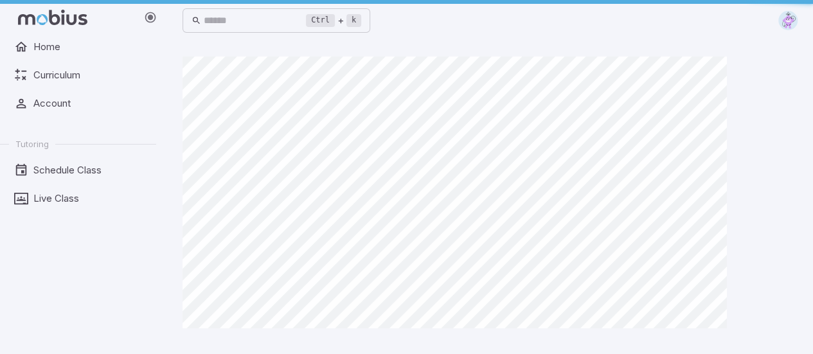
scroll to position [0, 0]
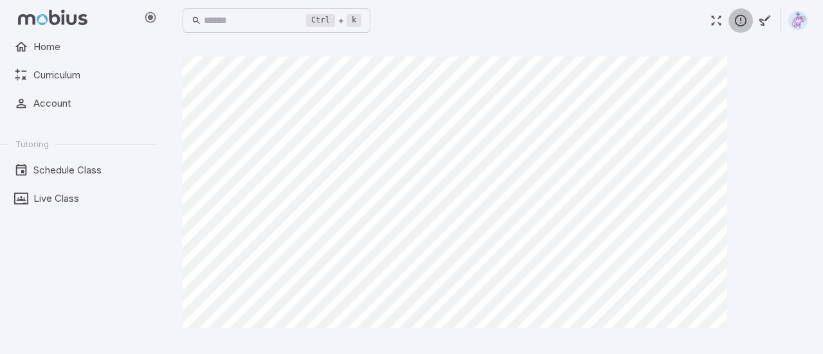
click at [743, 21] on icon "button" at bounding box center [740, 20] width 14 height 14
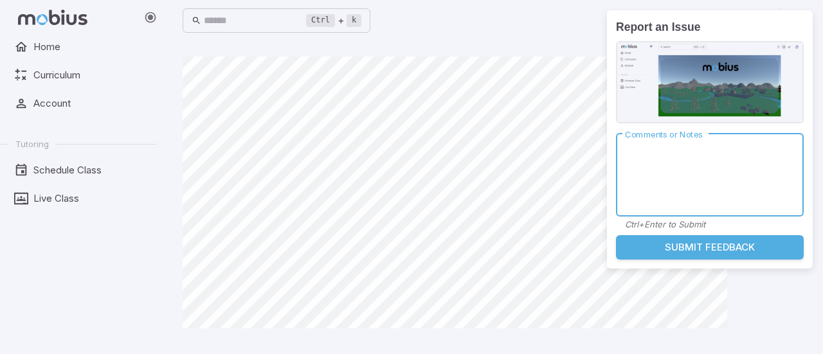
click at [675, 157] on textarea "Comments or Notes" at bounding box center [710, 175] width 170 height 62
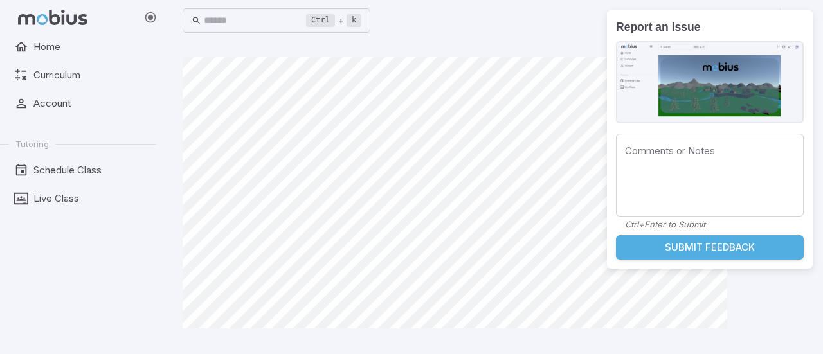
click at [661, 240] on button "Submit Feedback" at bounding box center [710, 247] width 188 height 24
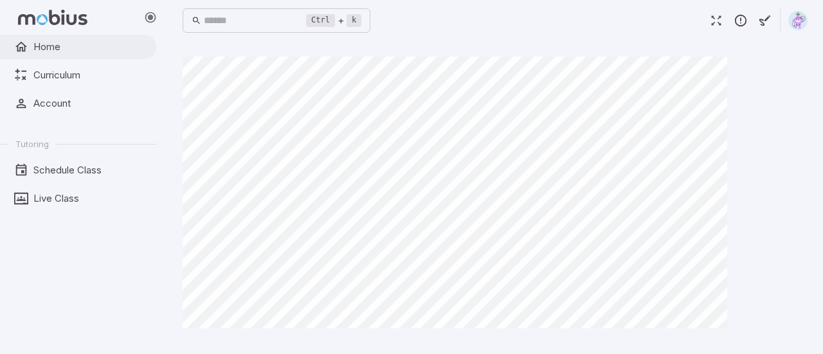
click at [69, 42] on span "Home" at bounding box center [90, 47] width 114 height 14
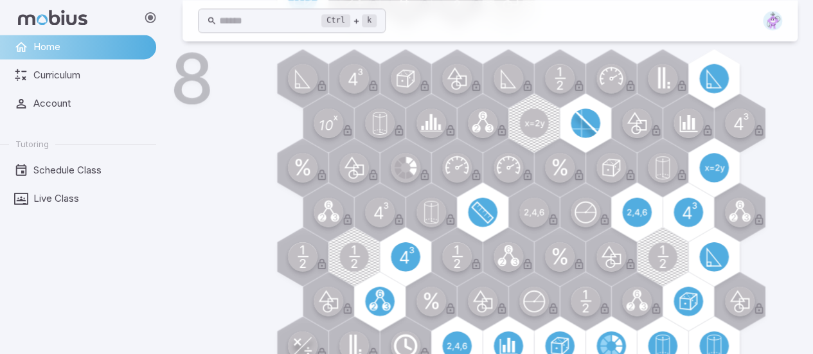
scroll to position [884, 0]
